Goal: Task Accomplishment & Management: Use online tool/utility

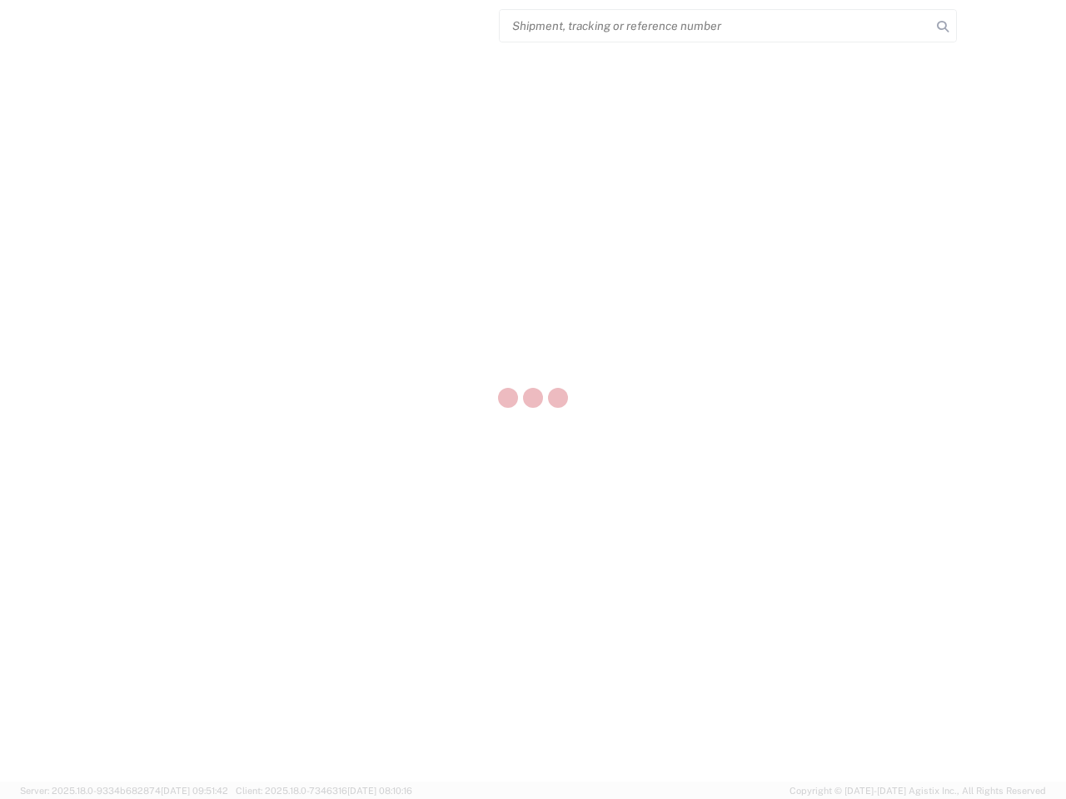
select select "US"
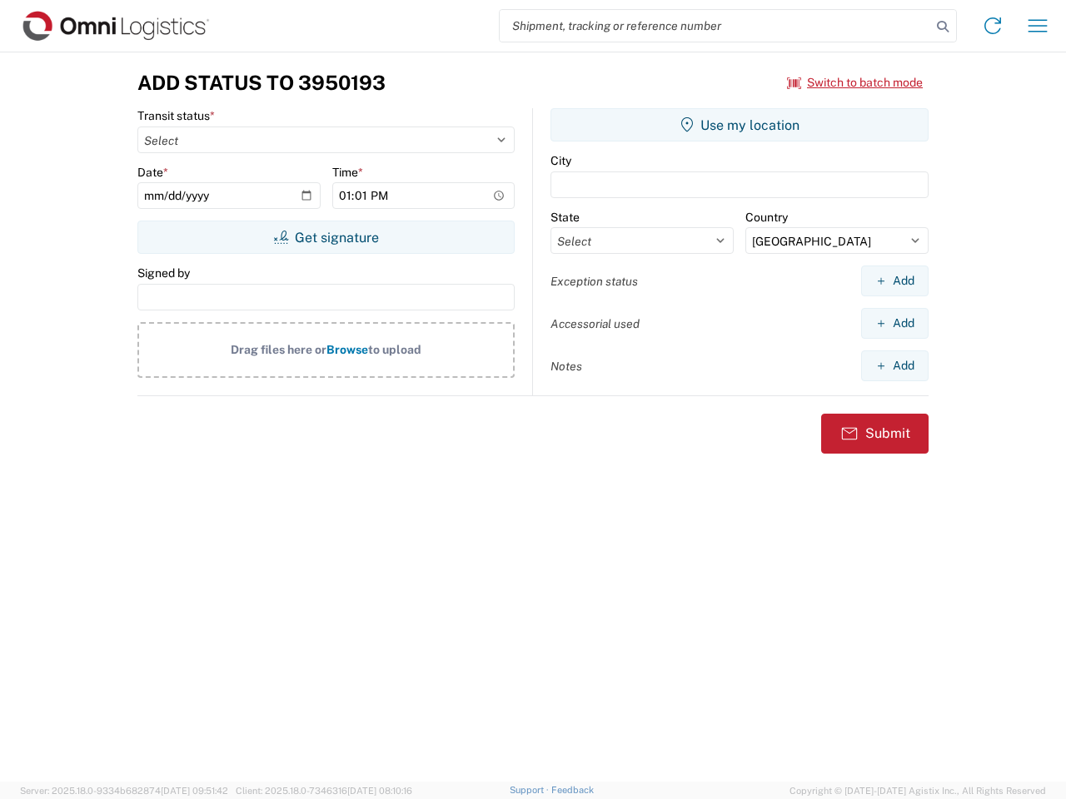
click at [715, 26] on input "search" at bounding box center [715, 26] width 431 height 32
click at [942, 27] on icon at bounding box center [942, 26] width 23 height 23
click at [992, 26] on icon at bounding box center [992, 25] width 27 height 27
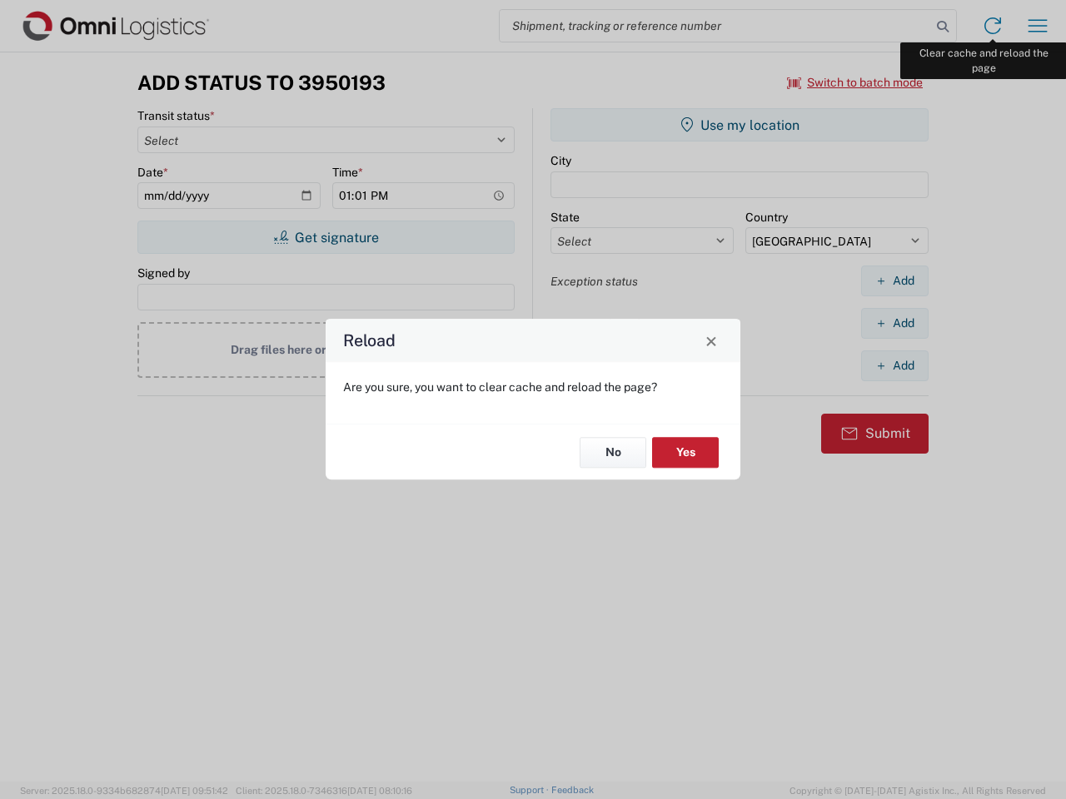
click at [1037, 26] on div "Reload Are you sure, you want to clear cache and reload the page? No Yes" at bounding box center [533, 399] width 1066 height 799
click at [855, 82] on div "Reload Are you sure, you want to clear cache and reload the page? No Yes" at bounding box center [533, 399] width 1066 height 799
click at [326, 237] on div "Reload Are you sure, you want to clear cache and reload the page? No Yes" at bounding box center [533, 399] width 1066 height 799
click at [739, 125] on div "Reload Are you sure, you want to clear cache and reload the page? No Yes" at bounding box center [533, 399] width 1066 height 799
click at [894, 281] on div "Reload Are you sure, you want to clear cache and reload the page? No Yes" at bounding box center [533, 399] width 1066 height 799
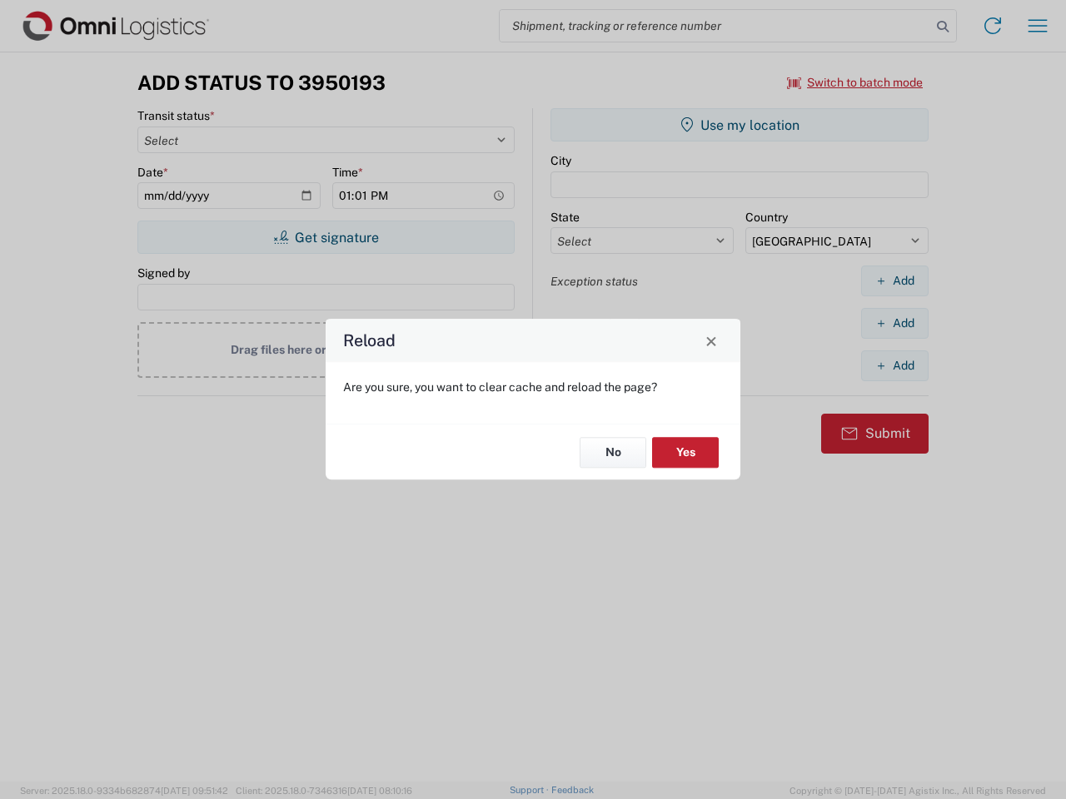
click at [894, 323] on div "Reload Are you sure, you want to clear cache and reload the page? No Yes" at bounding box center [533, 399] width 1066 height 799
click at [894, 365] on div "Reload Are you sure, you want to clear cache and reload the page? No Yes" at bounding box center [533, 399] width 1066 height 799
